Goal: Information Seeking & Learning: Stay updated

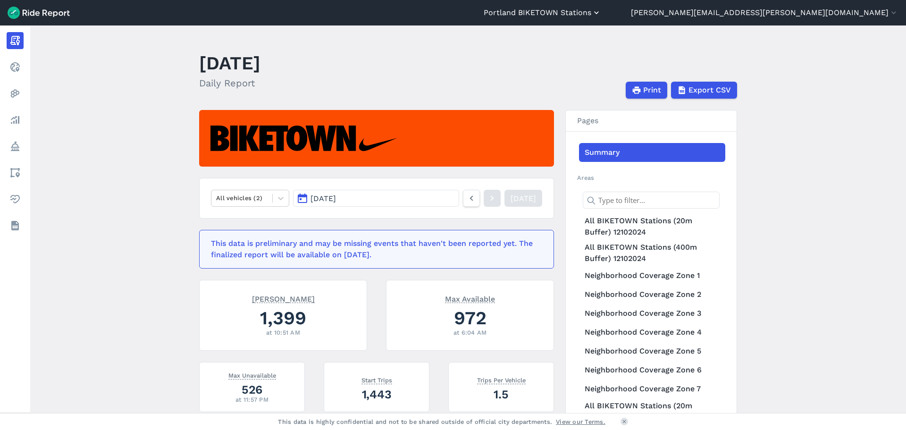
click at [601, 13] on button "Portland BIKETOWN Stations" at bounding box center [542, 12] width 117 height 11
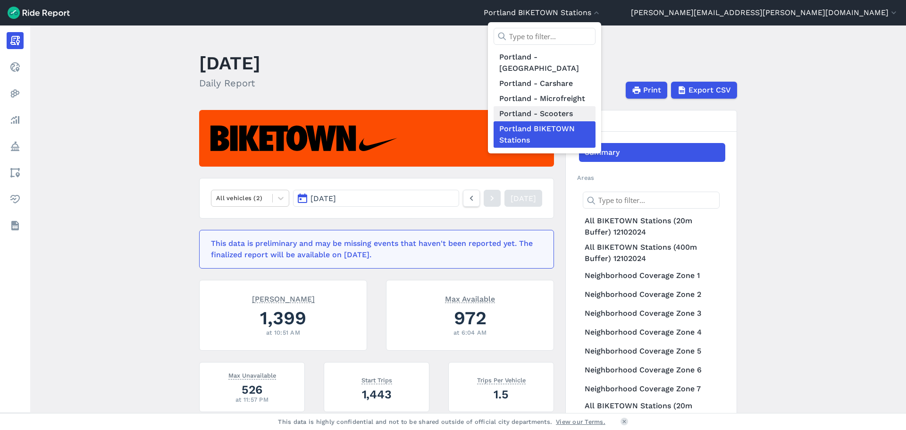
click at [595, 106] on link "Portland - Scooters" at bounding box center [544, 113] width 102 height 15
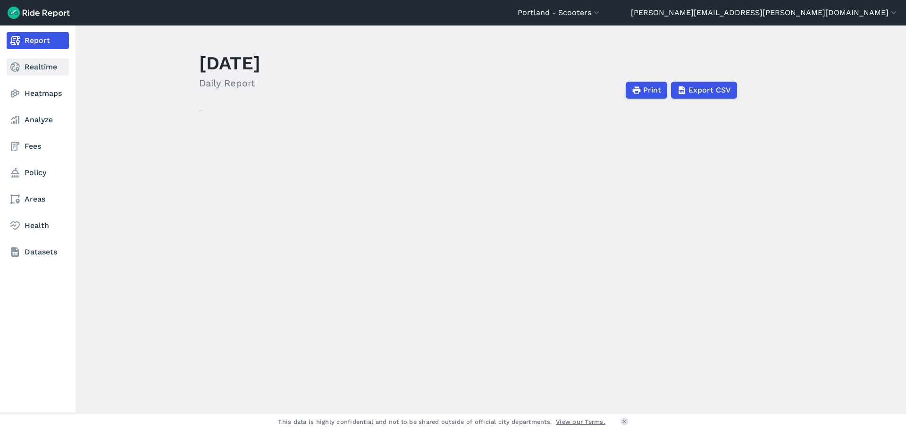
click at [43, 66] on link "Realtime" at bounding box center [38, 66] width 62 height 17
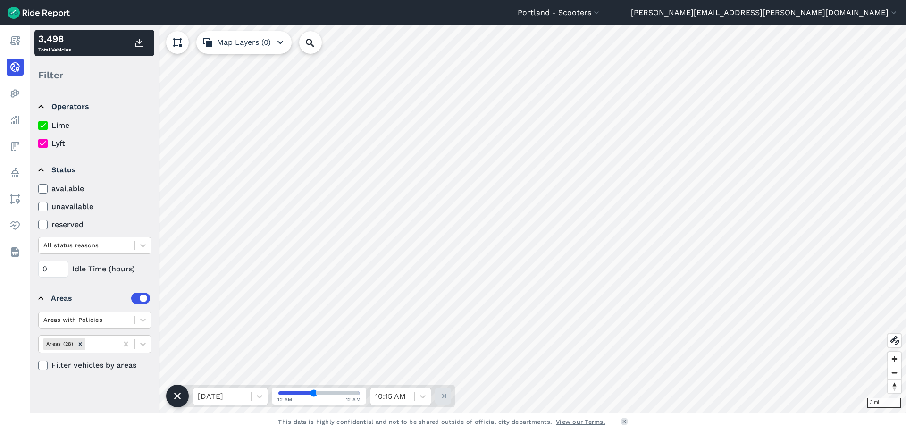
click at [57, 147] on label "Lyft" at bounding box center [94, 143] width 113 height 11
click at [38, 144] on input "Lyft" at bounding box center [38, 141] width 0 height 6
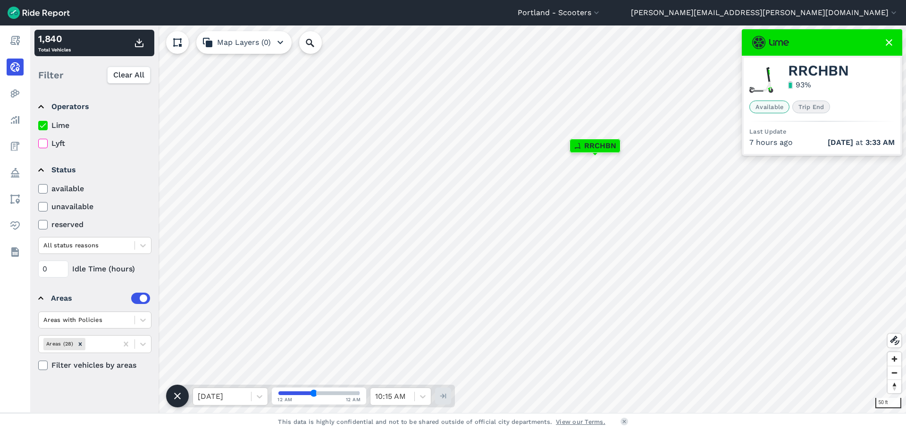
click at [803, 73] on span "RRCHBN" at bounding box center [818, 70] width 61 height 11
copy span "RRCHBN"
click at [813, 69] on span "YSCKWX" at bounding box center [819, 70] width 62 height 11
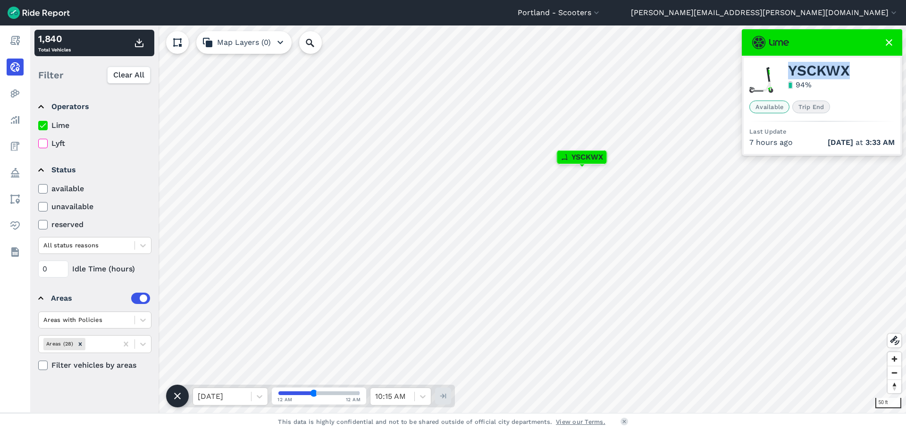
copy span "YSCKWX"
click at [56, 144] on label "Lyft" at bounding box center [94, 143] width 113 height 11
click at [38, 144] on input "Lyft" at bounding box center [38, 141] width 0 height 6
click at [50, 126] on label "Lime" at bounding box center [94, 125] width 113 height 11
click at [38, 126] on input "Lime" at bounding box center [38, 123] width 0 height 6
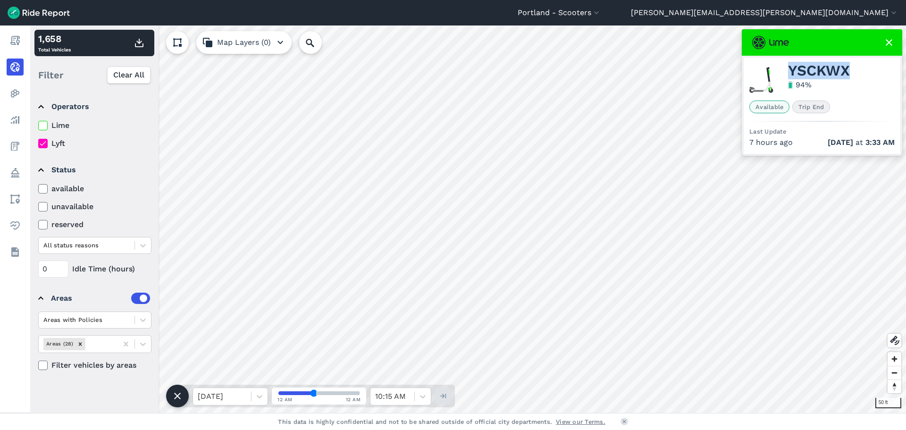
click at [435, 19] on div "[GEOGRAPHIC_DATA] - Scooters [GEOGRAPHIC_DATA] - BIKETOWN [GEOGRAPHIC_DATA] - […" at bounding box center [453, 215] width 906 height 430
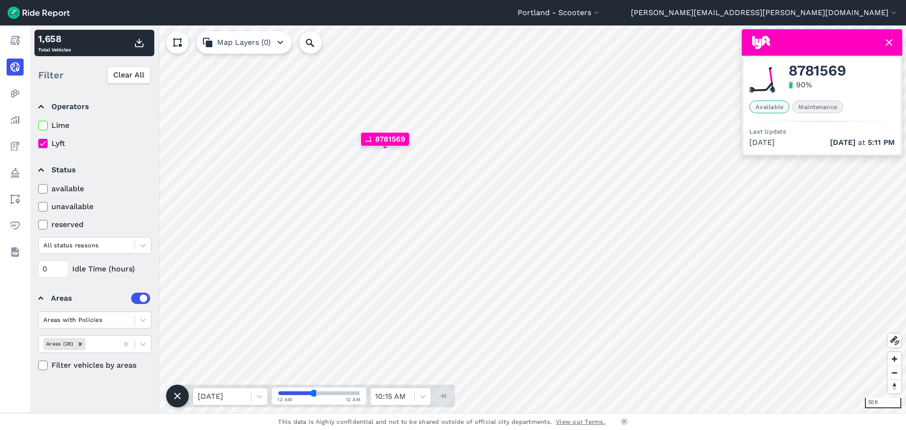
click at [51, 123] on label "Lime" at bounding box center [94, 125] width 113 height 11
click at [38, 123] on input "Lime" at bounding box center [38, 123] width 0 height 6
click at [63, 142] on label "Lyft" at bounding box center [94, 143] width 113 height 11
click at [38, 142] on input "Lyft" at bounding box center [38, 141] width 0 height 6
